Goal: Check status

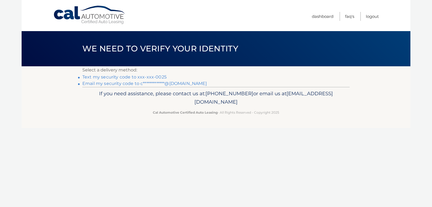
click at [120, 83] on link "**********" at bounding box center [144, 83] width 125 height 5
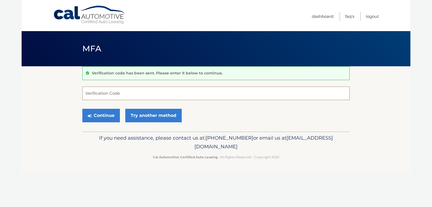
click at [116, 91] on input "Verification Code" at bounding box center [215, 93] width 267 height 14
type input "335374"
click at [110, 112] on button "Continue" at bounding box center [101, 116] width 38 height 14
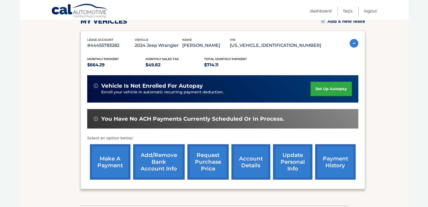
scroll to position [82, 0]
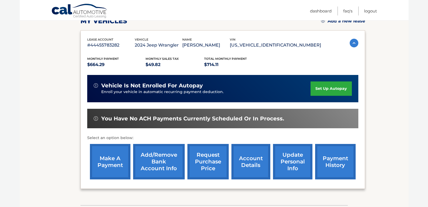
click at [334, 165] on link "payment history" at bounding box center [335, 161] width 41 height 35
click at [239, 176] on link "account details" at bounding box center [250, 161] width 39 height 35
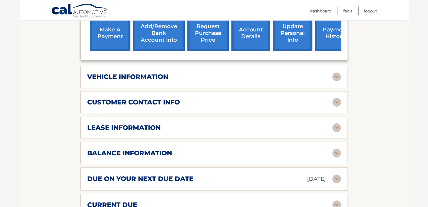
scroll to position [224, 0]
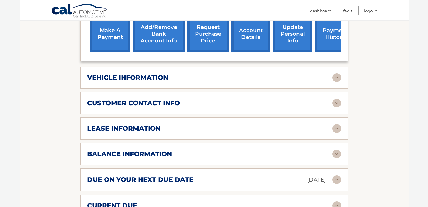
click at [101, 150] on h2 "balance information" at bounding box center [129, 154] width 85 height 8
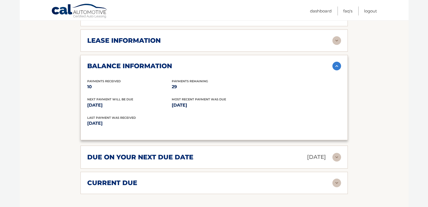
scroll to position [313, 0]
